Goal: Information Seeking & Learning: Learn about a topic

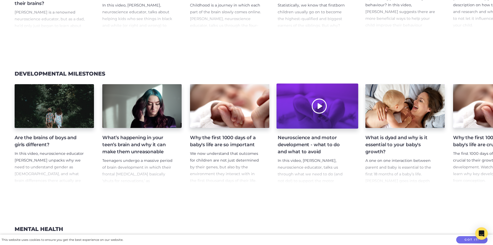
scroll to position [418, 0]
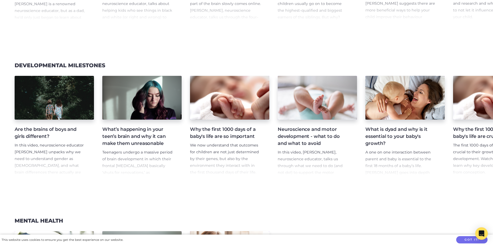
click at [309, 139] on h4 "Neuroscience and motor development - what to do and what to avoid" at bounding box center [313, 136] width 71 height 21
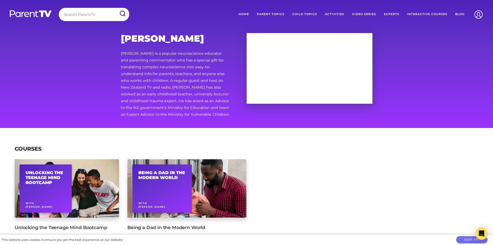
scroll to position [2454, 0]
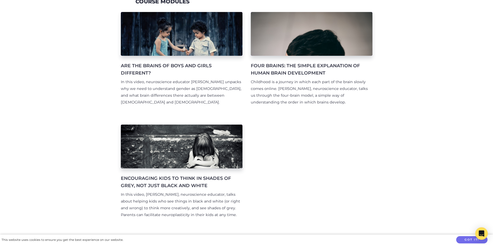
scroll to position [104, 0]
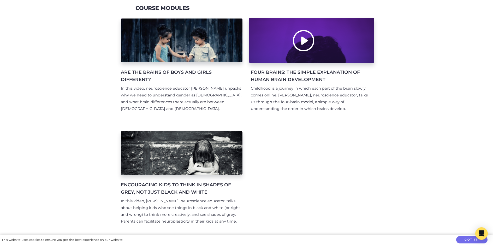
click at [302, 43] on div at bounding box center [311, 40] width 125 height 45
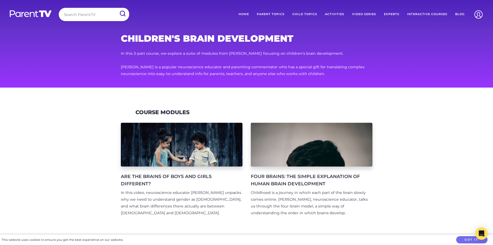
scroll to position [104, 0]
